Goal: Manage account settings

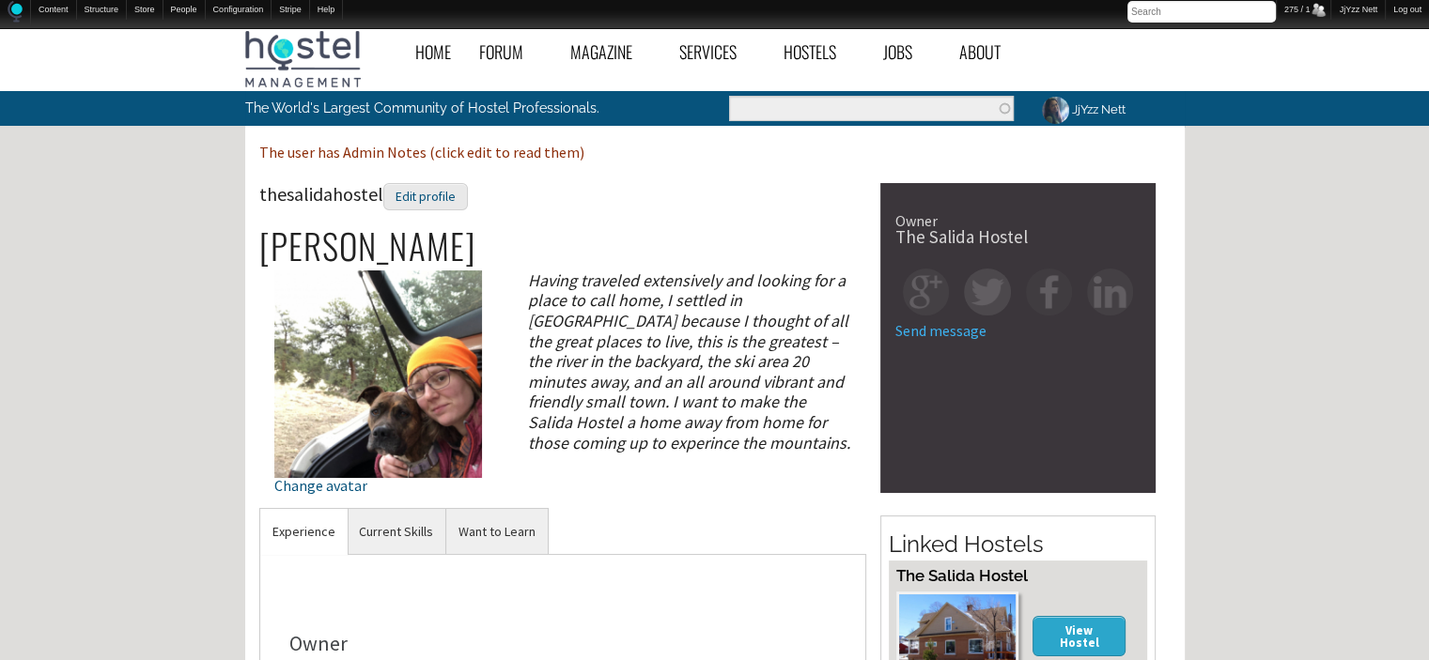
scroll to position [578, 0]
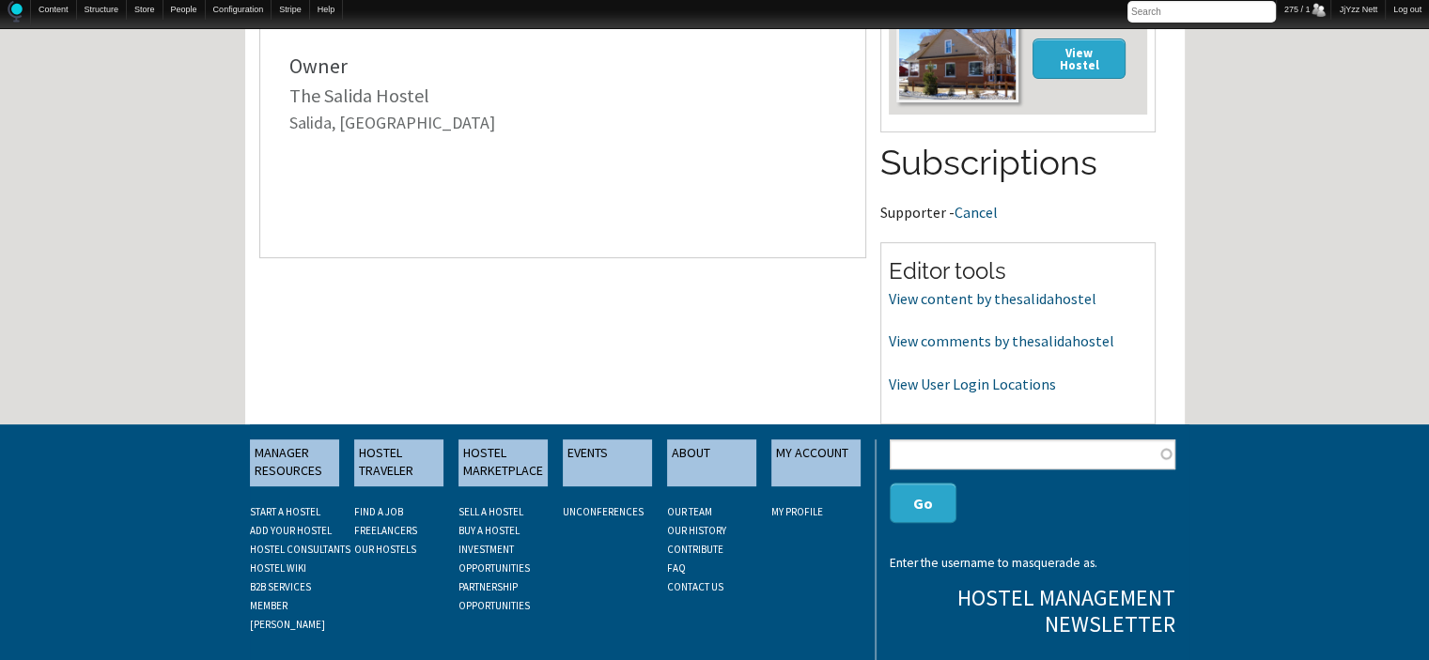
click at [347, 457] on li "MANAGER RESOURCES START A HOSTEL ADD YOUR HOSTEL HOSTEL CONSULTANTS HOSTEL WIKI…" at bounding box center [302, 536] width 104 height 193
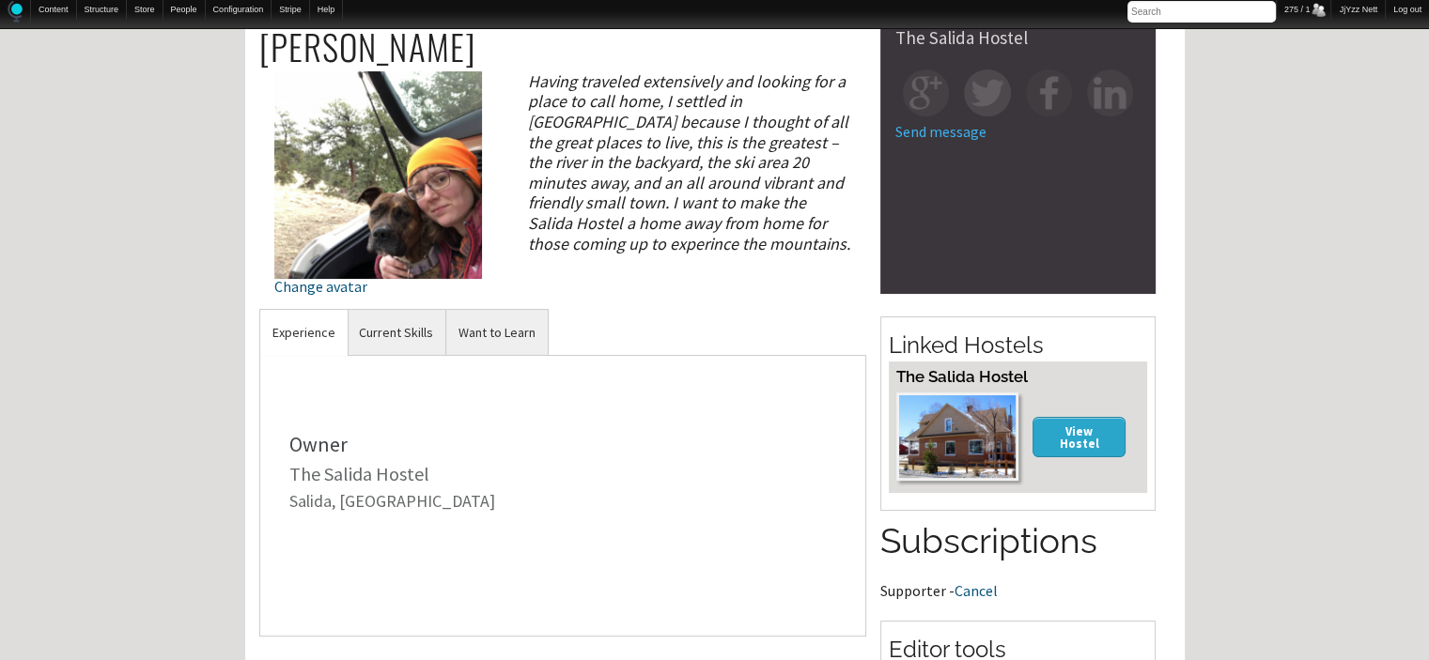
scroll to position [164, 0]
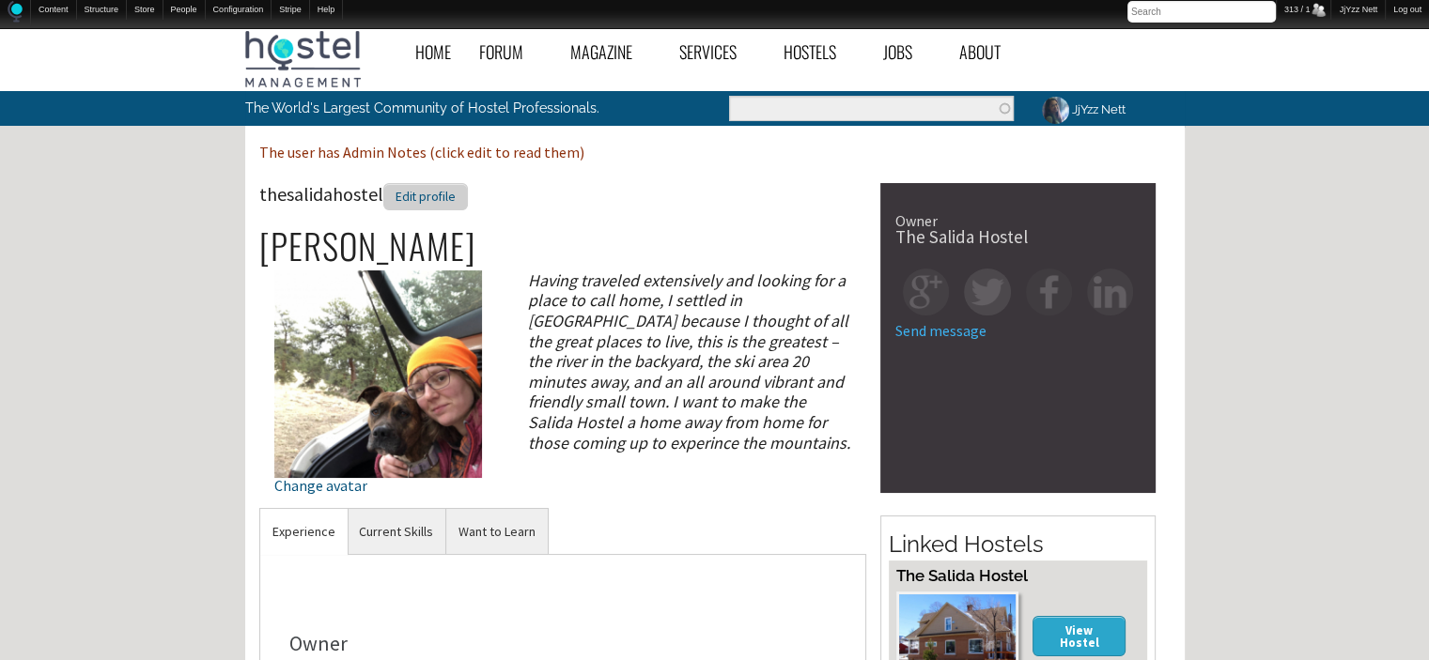
click at [433, 205] on div "Edit profile" at bounding box center [425, 196] width 85 height 27
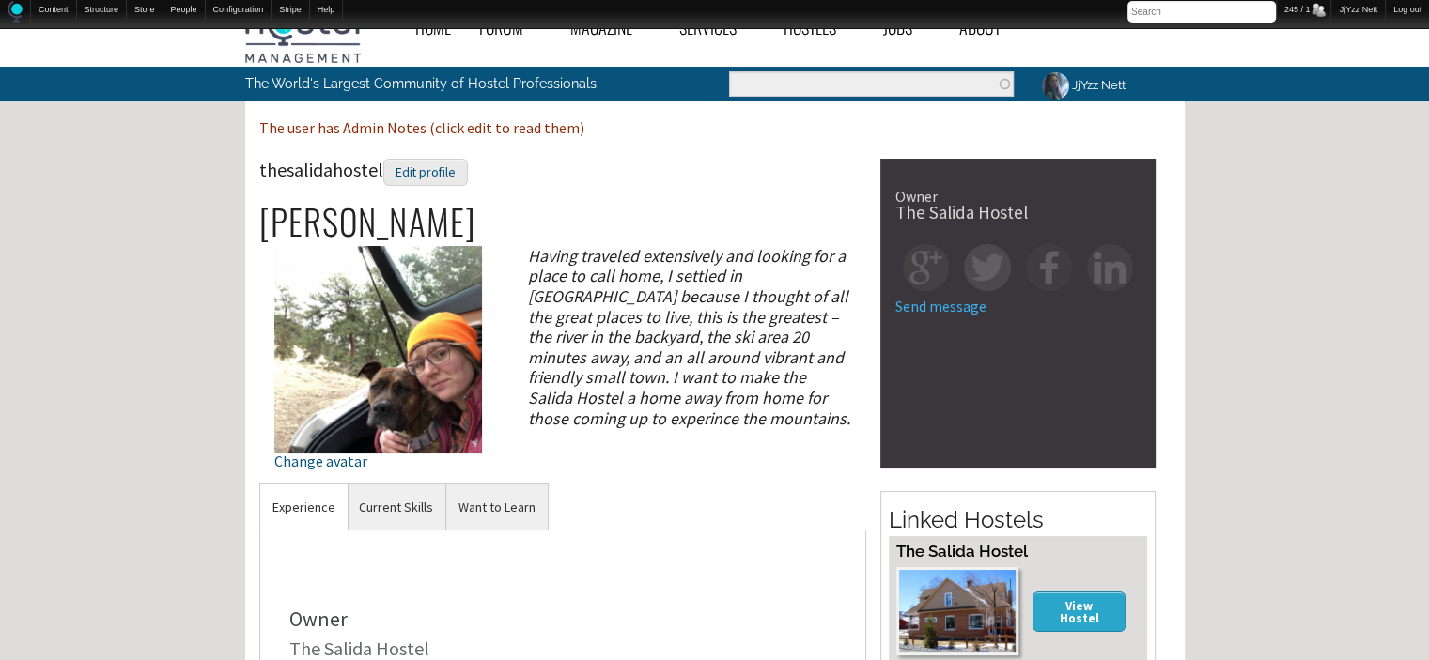
scroll to position [38, 0]
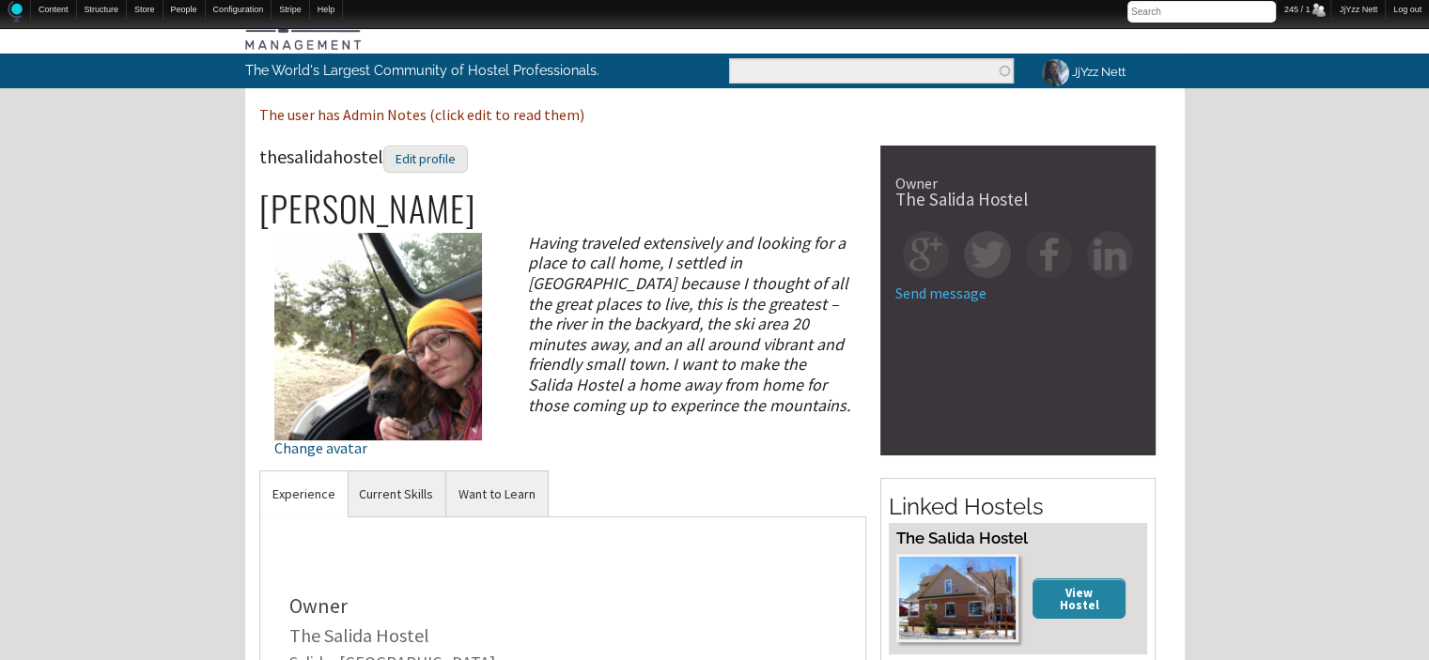
click at [1065, 584] on link "View Hostel" at bounding box center [1079, 599] width 94 height 40
